Goal: Task Accomplishment & Management: Manage account settings

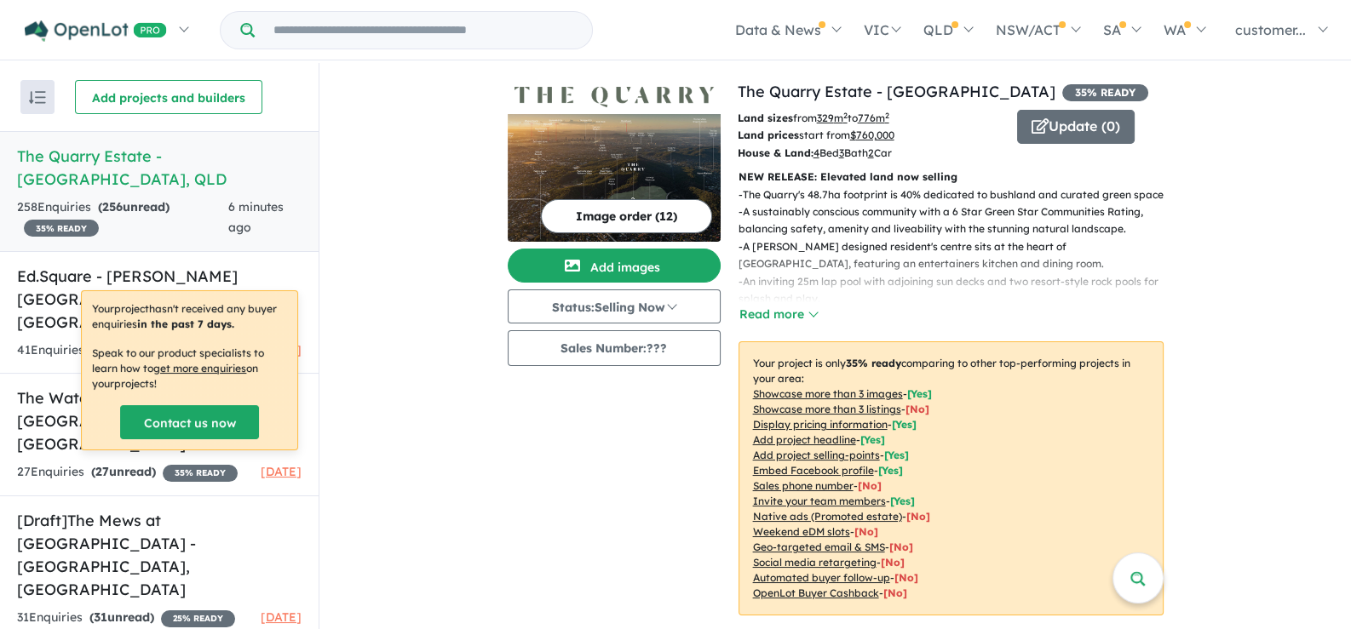
click at [209, 198] on div "258 Enquir ies ( 256 unread) 35 % READY" at bounding box center [122, 218] width 211 height 41
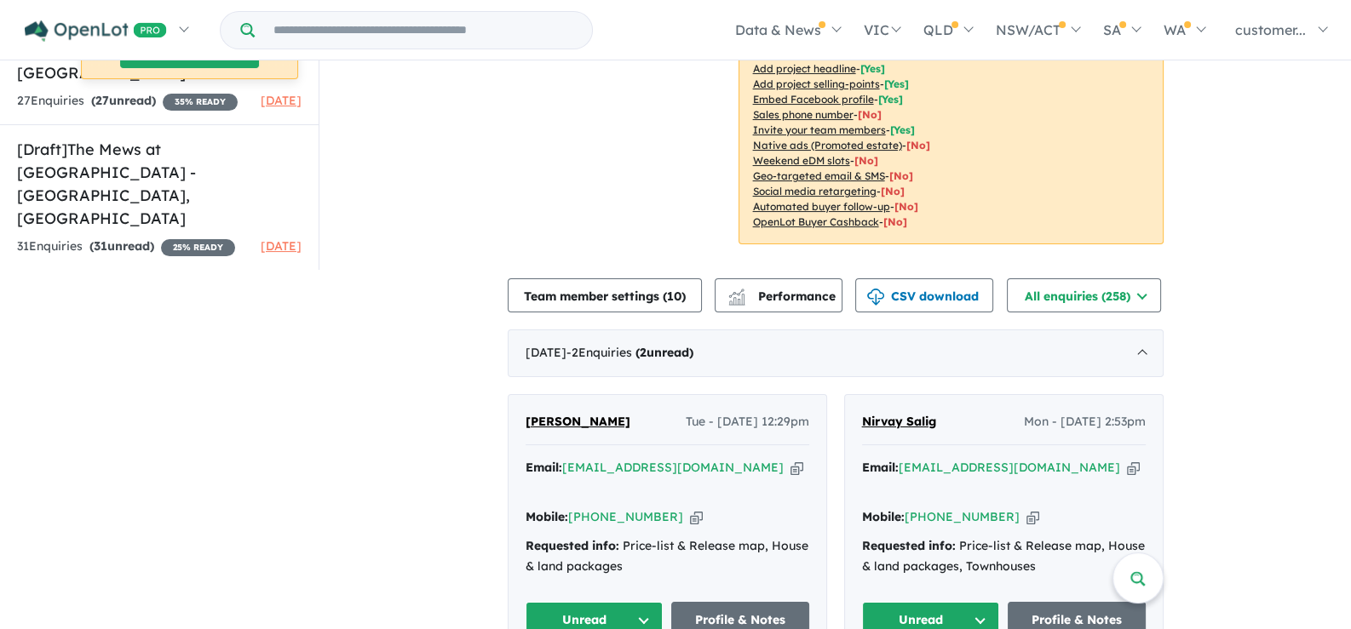
scroll to position [482, 0]
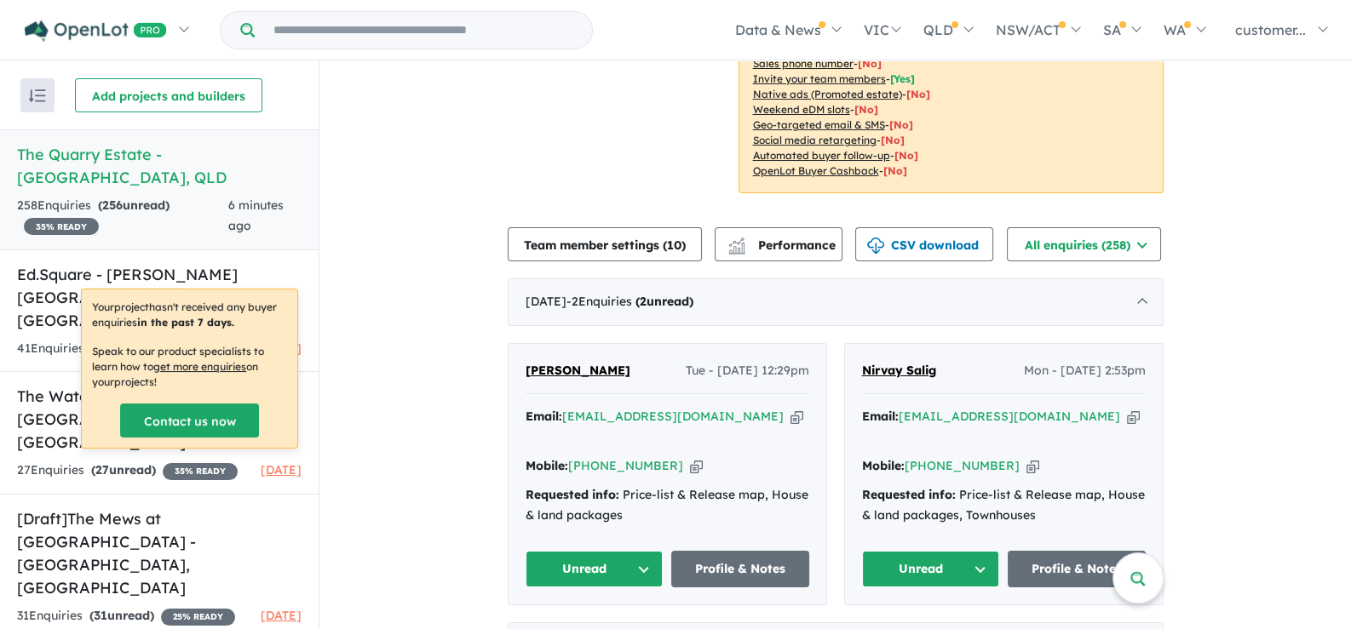
scroll to position [454, 0]
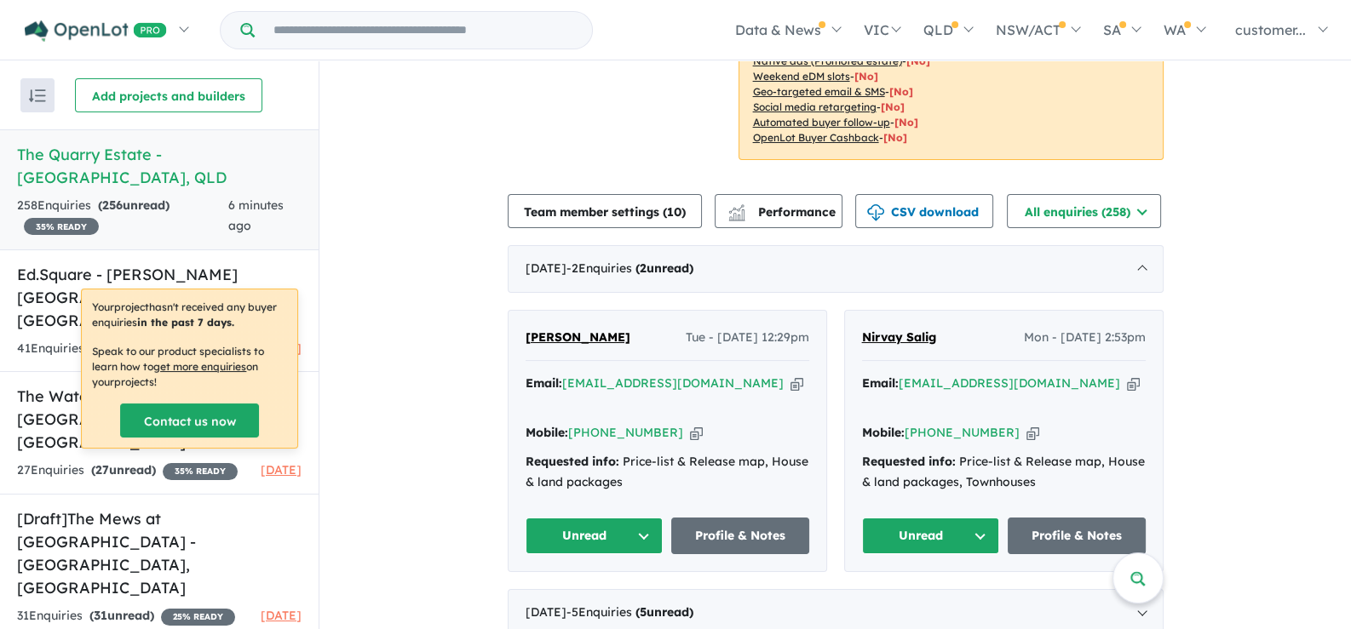
click at [790, 378] on icon "button" at bounding box center [796, 384] width 13 height 18
click at [690, 424] on icon "button" at bounding box center [696, 433] width 13 height 18
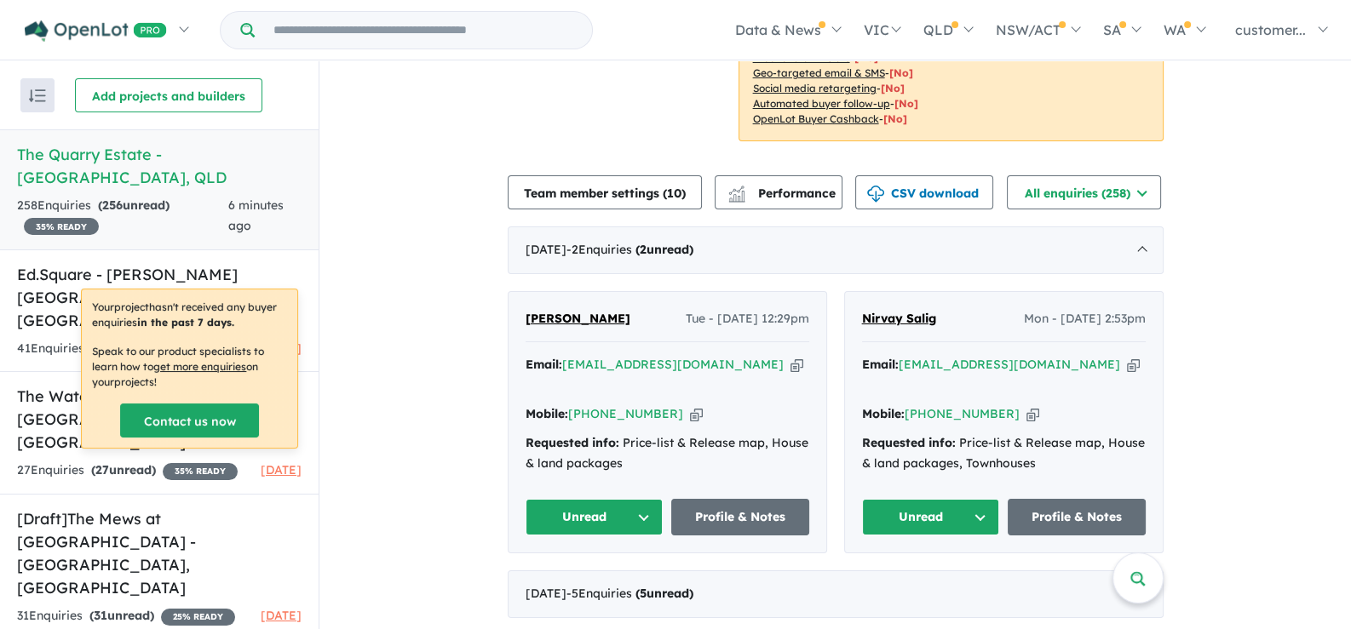
scroll to position [468, 0]
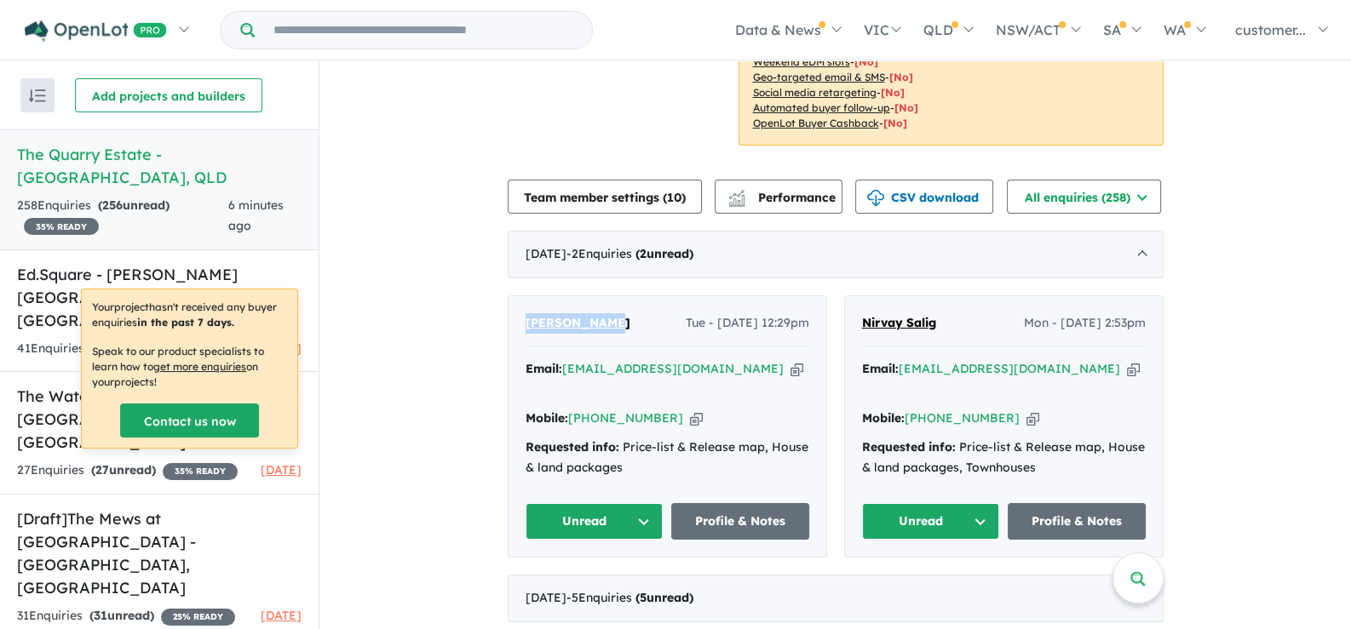
drag, startPoint x: 605, startPoint y: 321, endPoint x: 510, endPoint y: 330, distance: 94.9
click at [510, 330] on div "[PERSON_NAME] Tue - [DATE] 12:29pm Email: [EMAIL_ADDRESS][DOMAIN_NAME] Copied! …" at bounding box center [667, 426] width 318 height 261
copy span "[PERSON_NAME]"
click at [790, 364] on icon "button" at bounding box center [796, 369] width 13 height 18
copy span "[PERSON_NAME]"
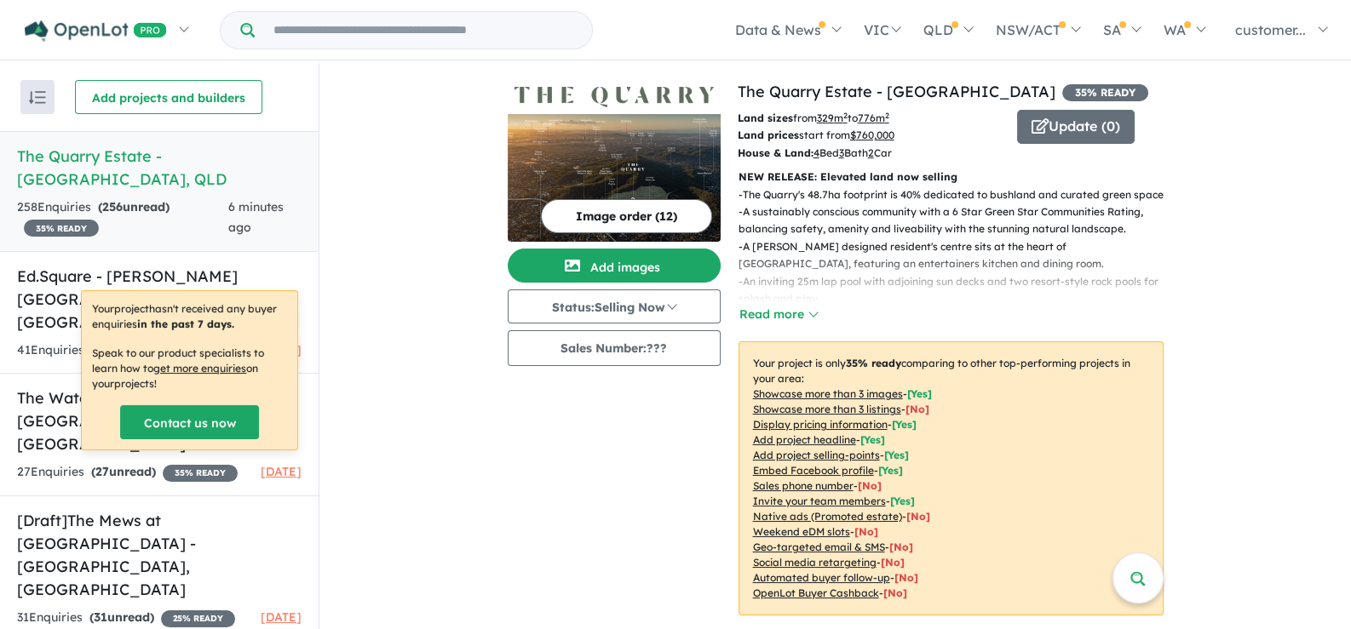
scroll to position [0, 0]
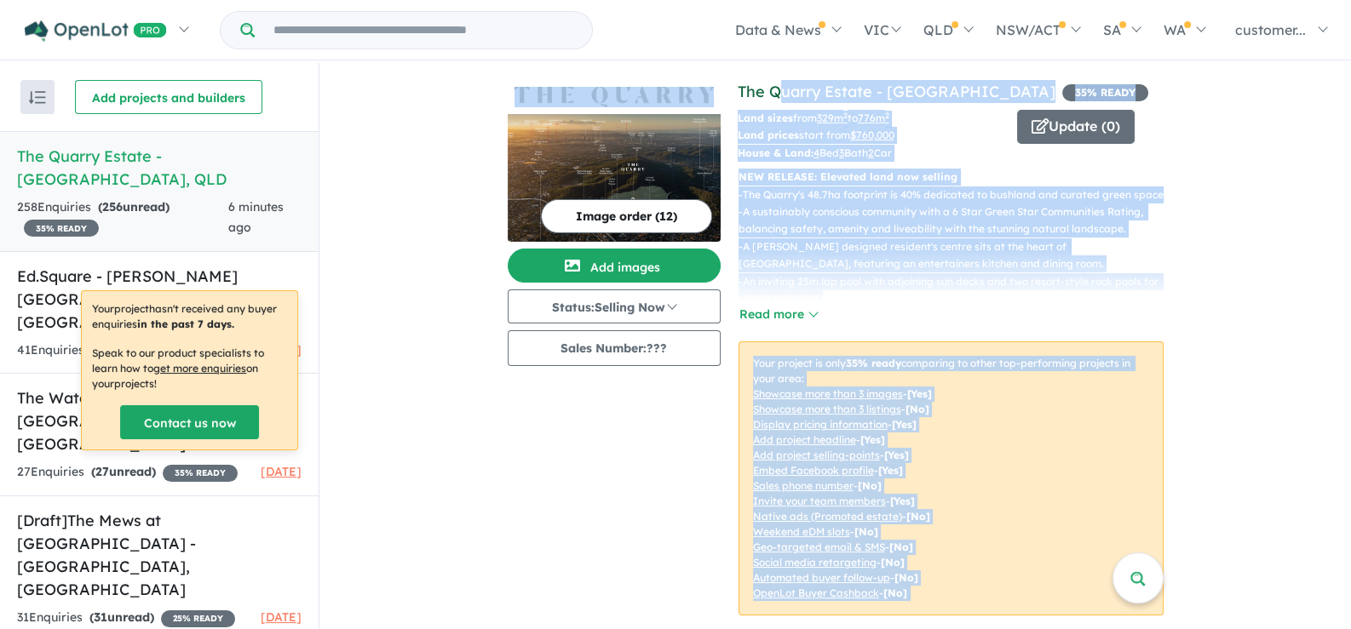
drag, startPoint x: 731, startPoint y: 84, endPoint x: 777, endPoint y: 92, distance: 47.5
click at [777, 92] on div "View 4 projects in your account The Quarry Estate - [GEOGRAPHIC_DATA] 35 % READ…" at bounding box center [836, 358] width 656 height 556
click at [804, 90] on link "The Quarry Estate - [GEOGRAPHIC_DATA]" at bounding box center [896, 92] width 318 height 20
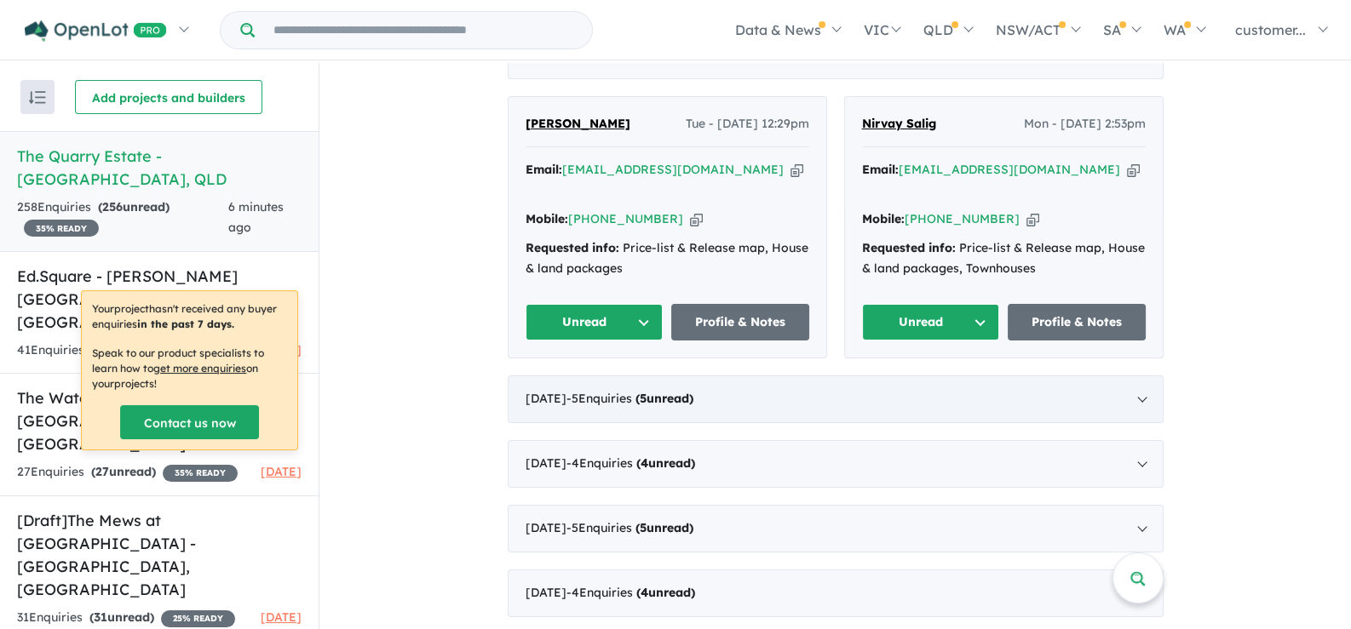
scroll to position [709, 0]
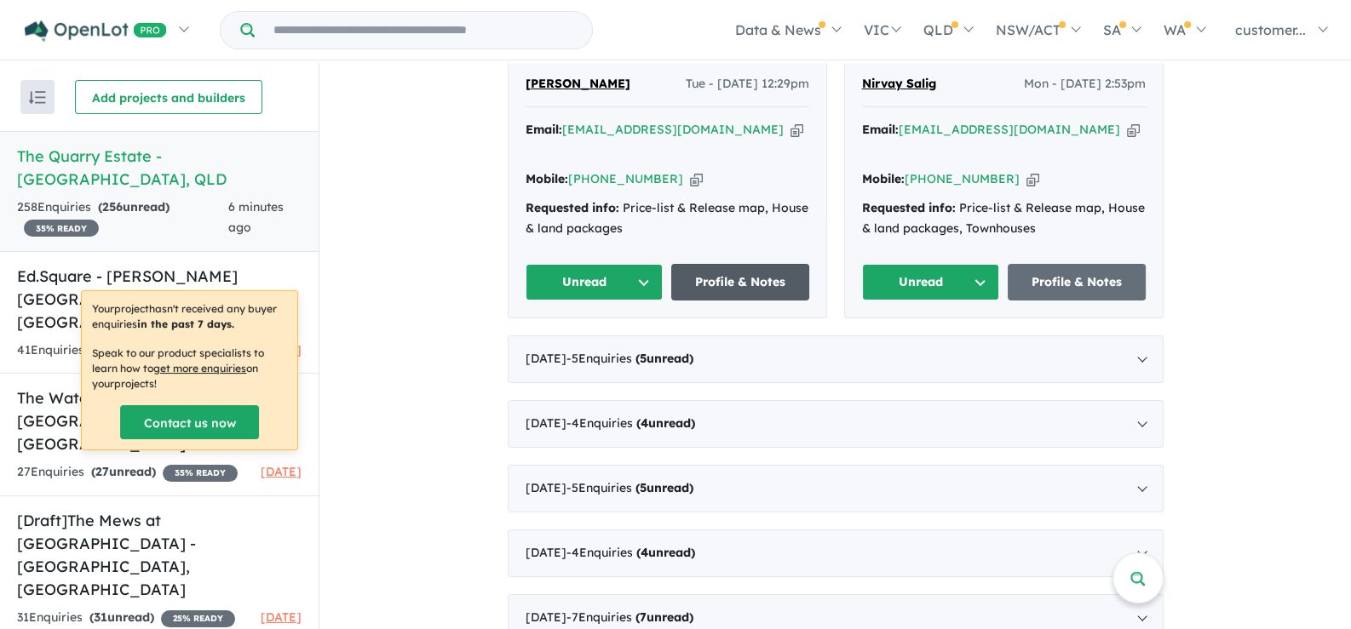
click at [722, 264] on link "Profile & Notes" at bounding box center [740, 282] width 138 height 37
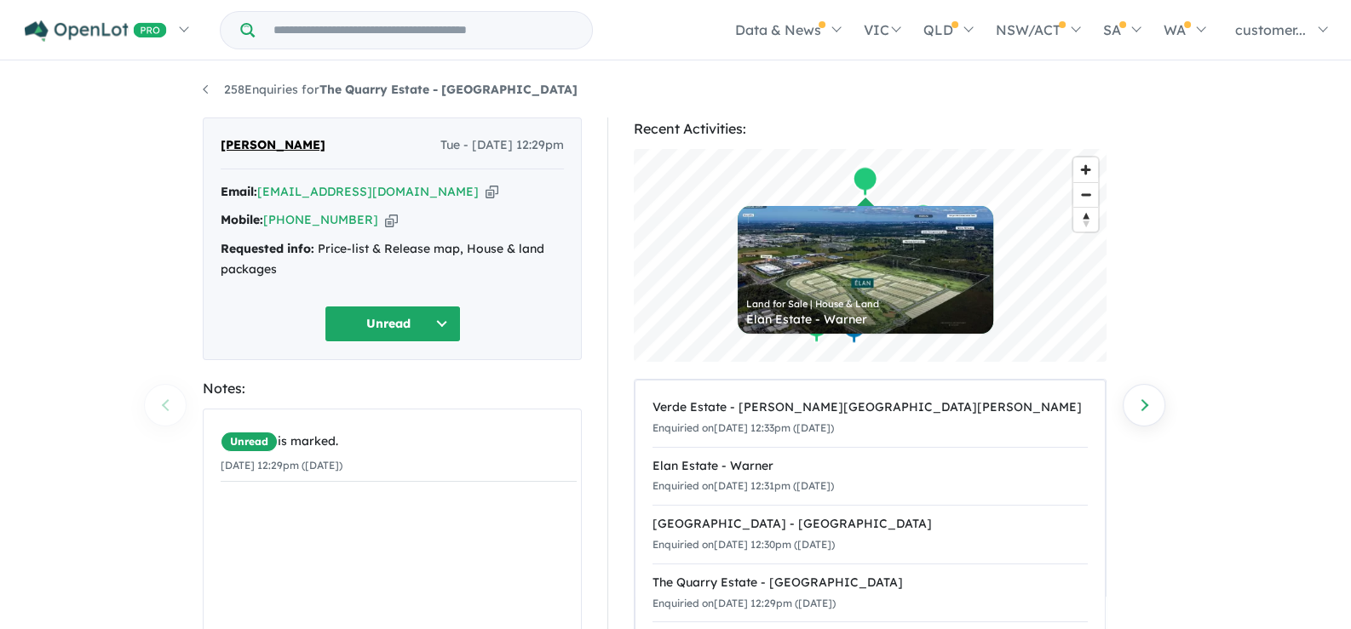
click at [590, 519] on div "Jurie Dreyer Tue - 02/09/2025, 12:29pm Email: juriedrey@yahoo.com Copied! Mobil…" at bounding box center [392, 464] width 404 height 693
